Goal: Task Accomplishment & Management: Use online tool/utility

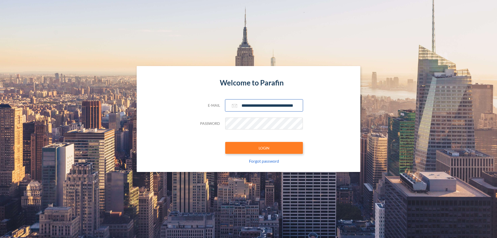
type input "**********"
click at [264, 148] on button "LOGIN" at bounding box center [264, 148] width 78 height 12
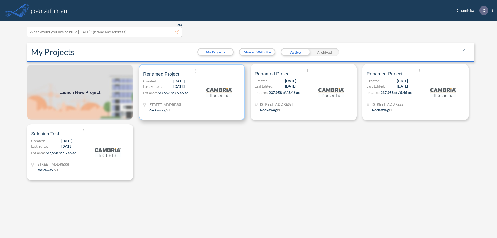
scroll to position [1, 0]
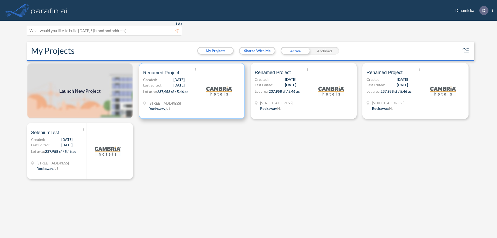
click at [192, 91] on p "Lot area: 237,958 sf / 5.46 ac" at bounding box center [170, 93] width 55 height 8
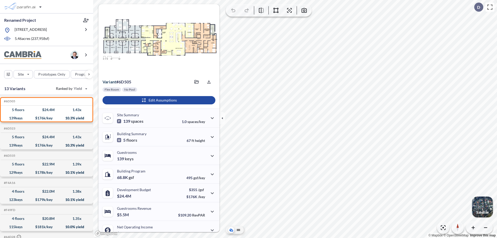
scroll to position [26, 0]
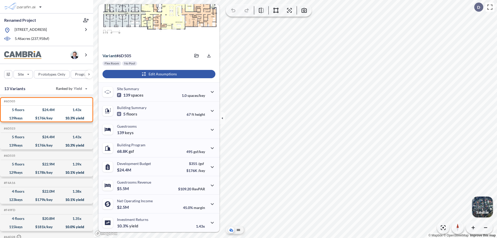
click at [158, 74] on div "button" at bounding box center [158, 74] width 113 height 8
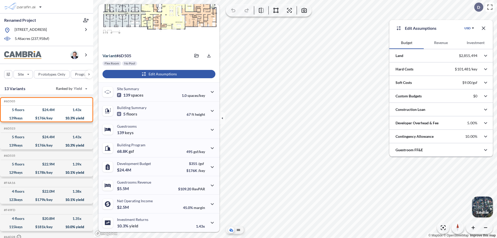
click at [441, 43] on button "Revenue" at bounding box center [441, 42] width 34 height 12
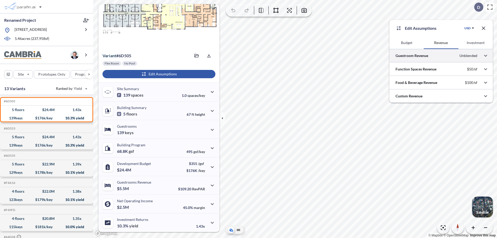
click at [441, 56] on div at bounding box center [441, 55] width 104 height 13
